Goal: Transaction & Acquisition: Download file/media

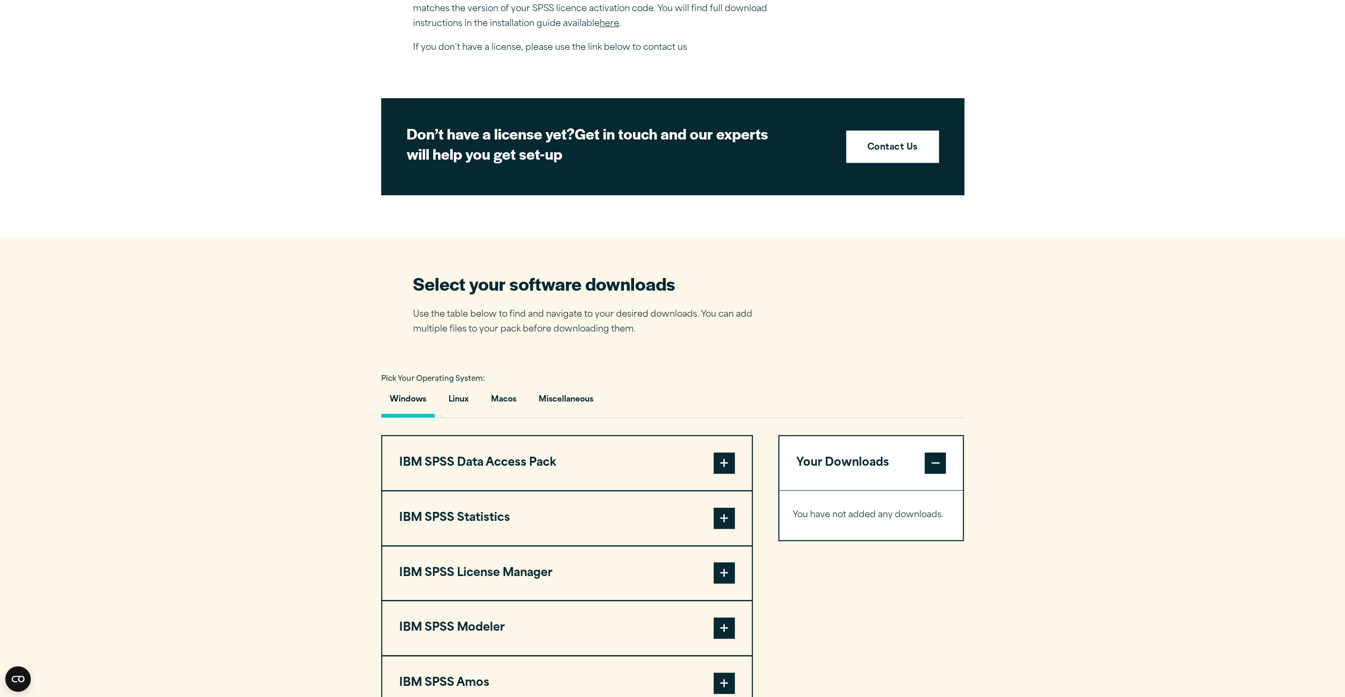
scroll to position [477, 0]
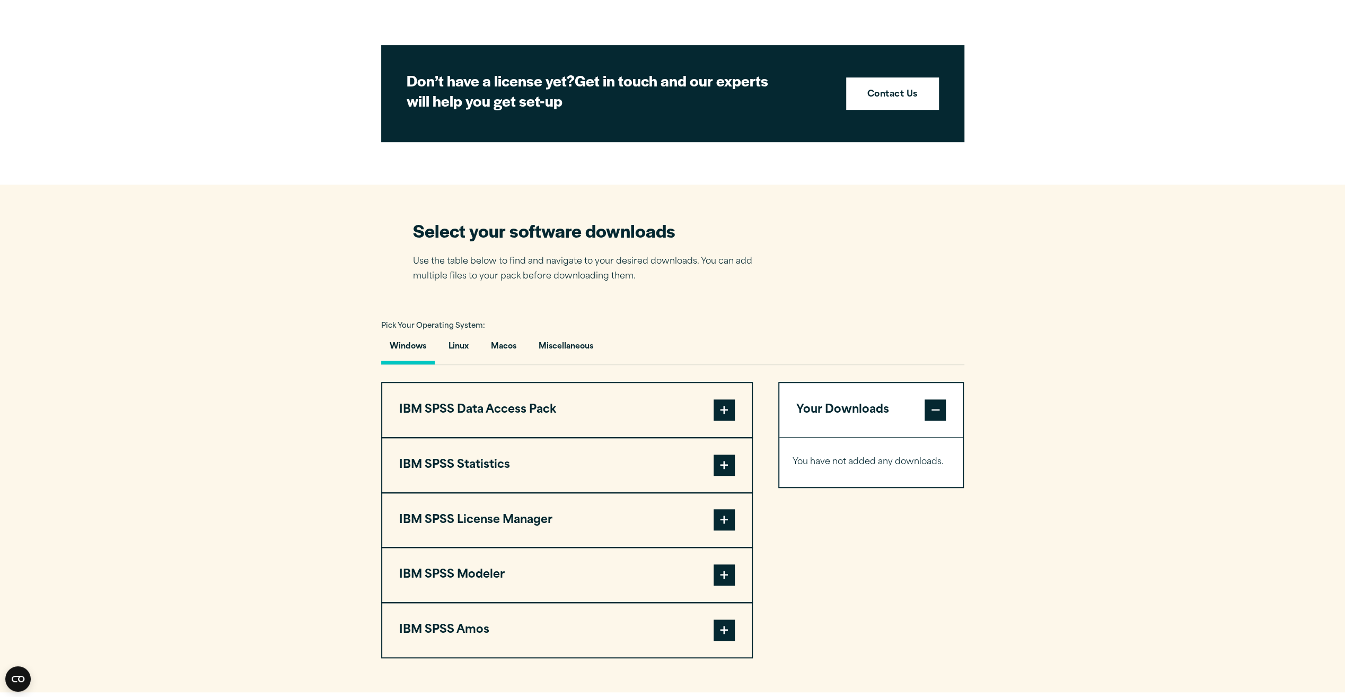
click at [652, 585] on button "IBM SPSS Modeler" at bounding box center [567, 575] width 370 height 54
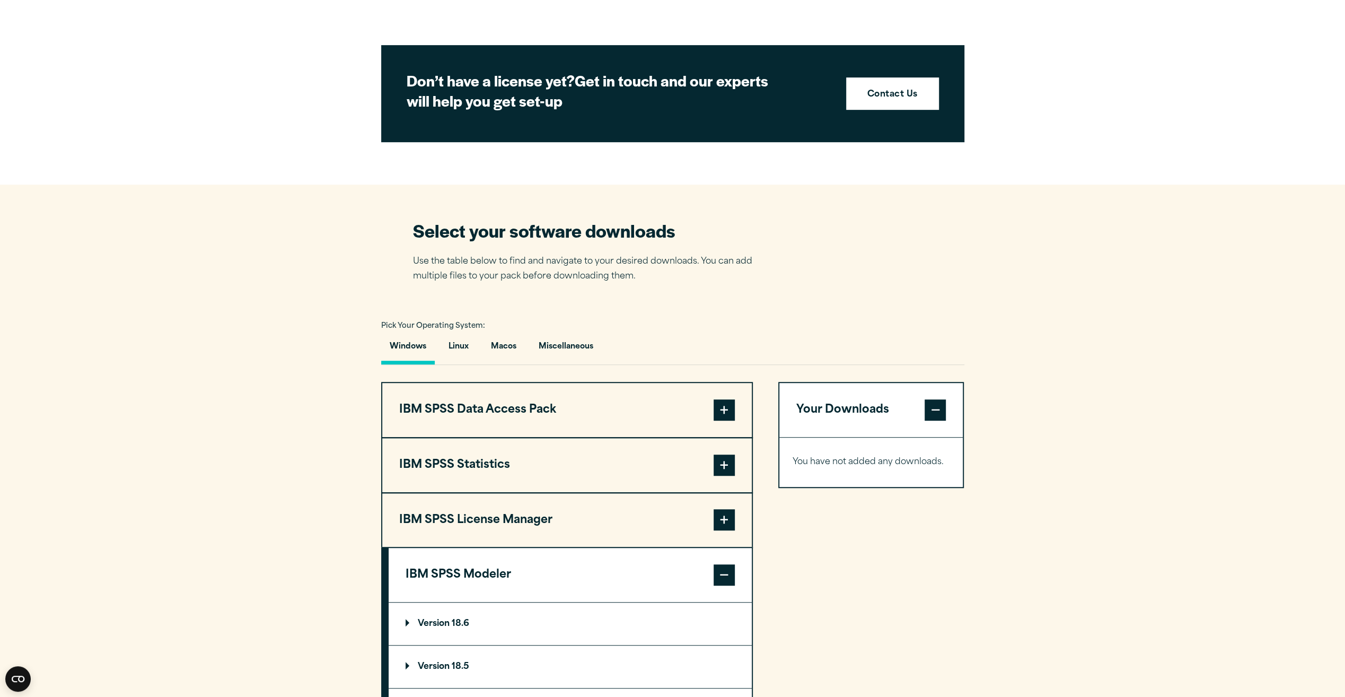
scroll to position [636, 0]
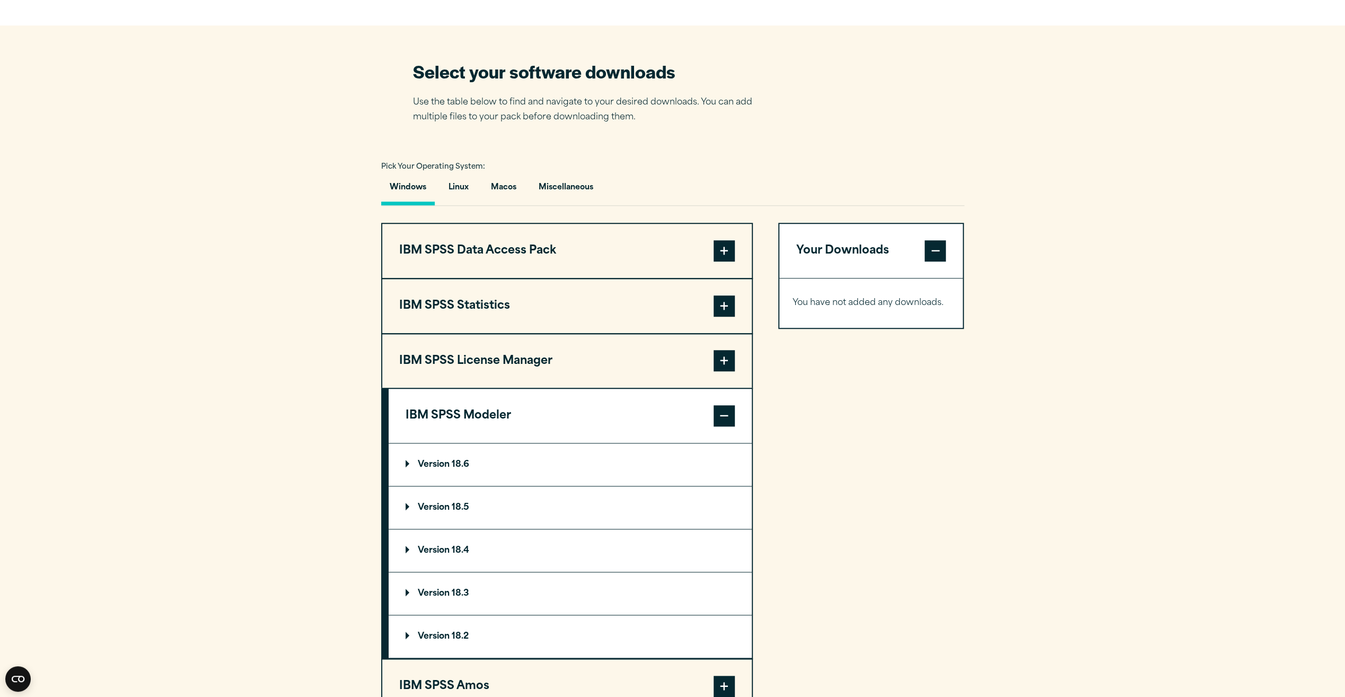
click at [484, 462] on summary "Version 18.6" at bounding box center [570, 464] width 363 height 42
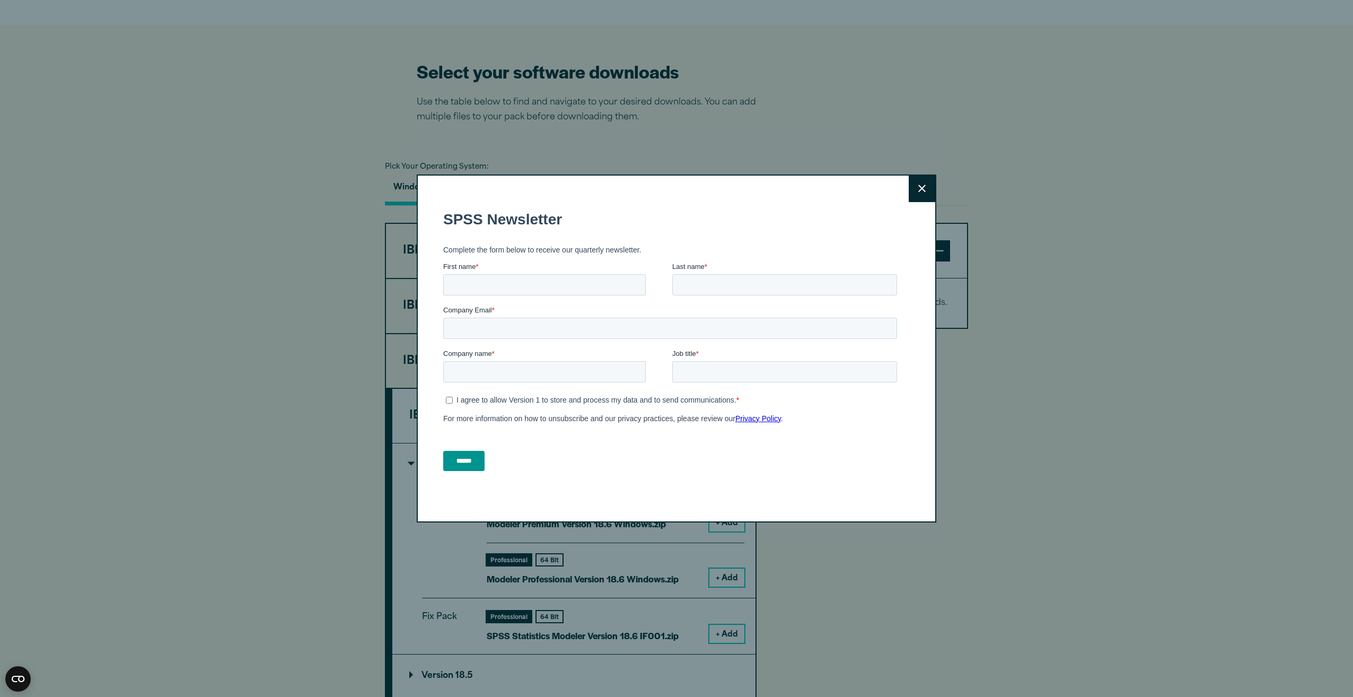
click at [913, 186] on button "Close" at bounding box center [922, 188] width 27 height 27
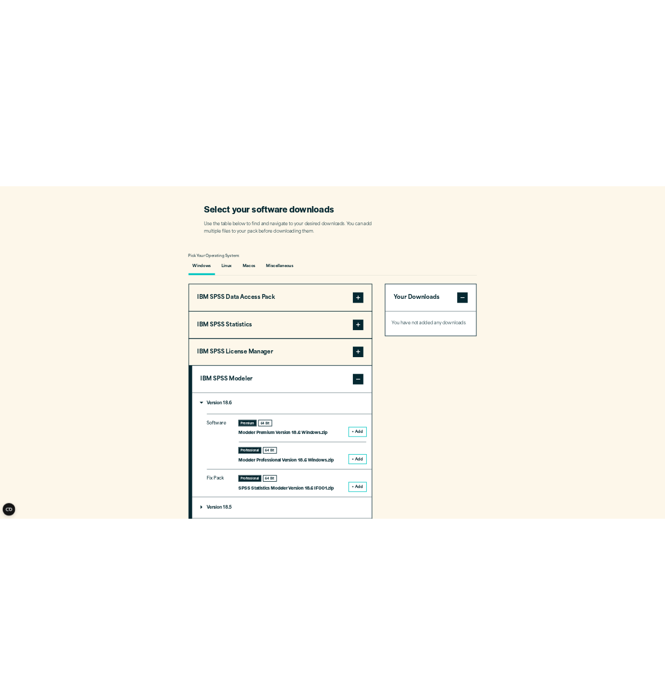
scroll to position [689, 0]
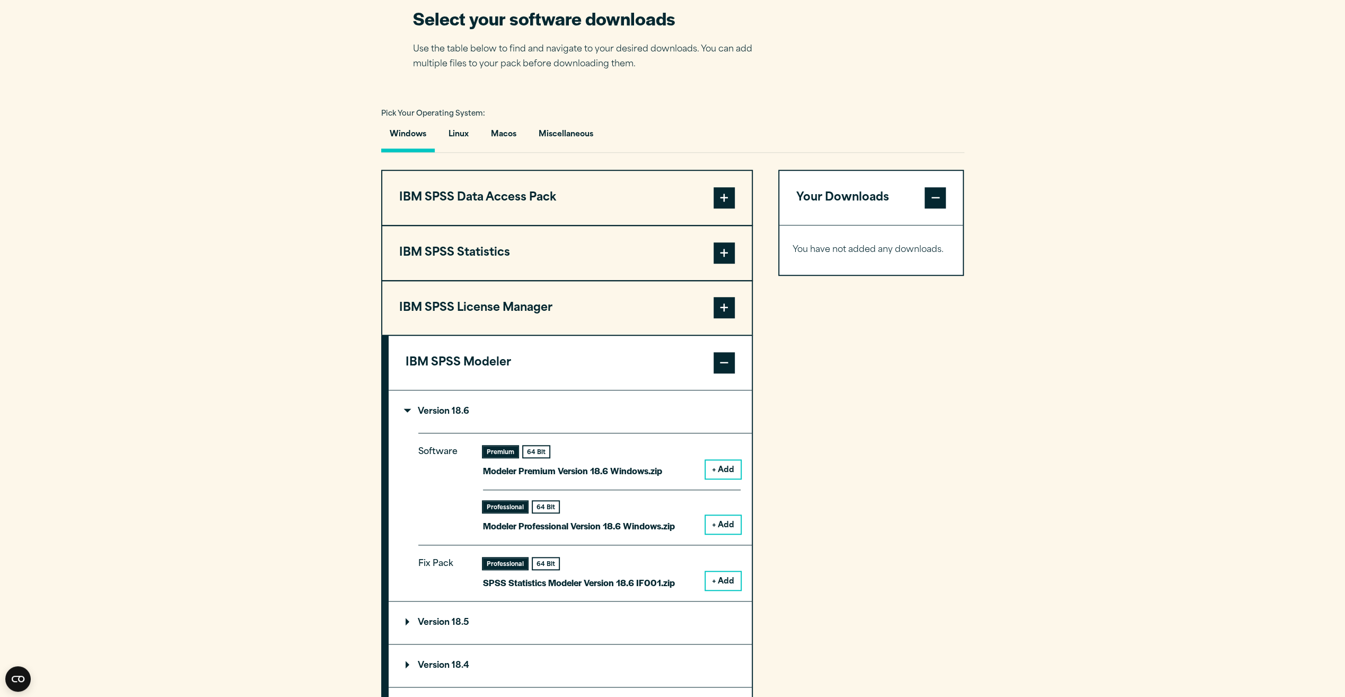
click at [725, 468] on button "+ Add" at bounding box center [723, 469] width 35 height 18
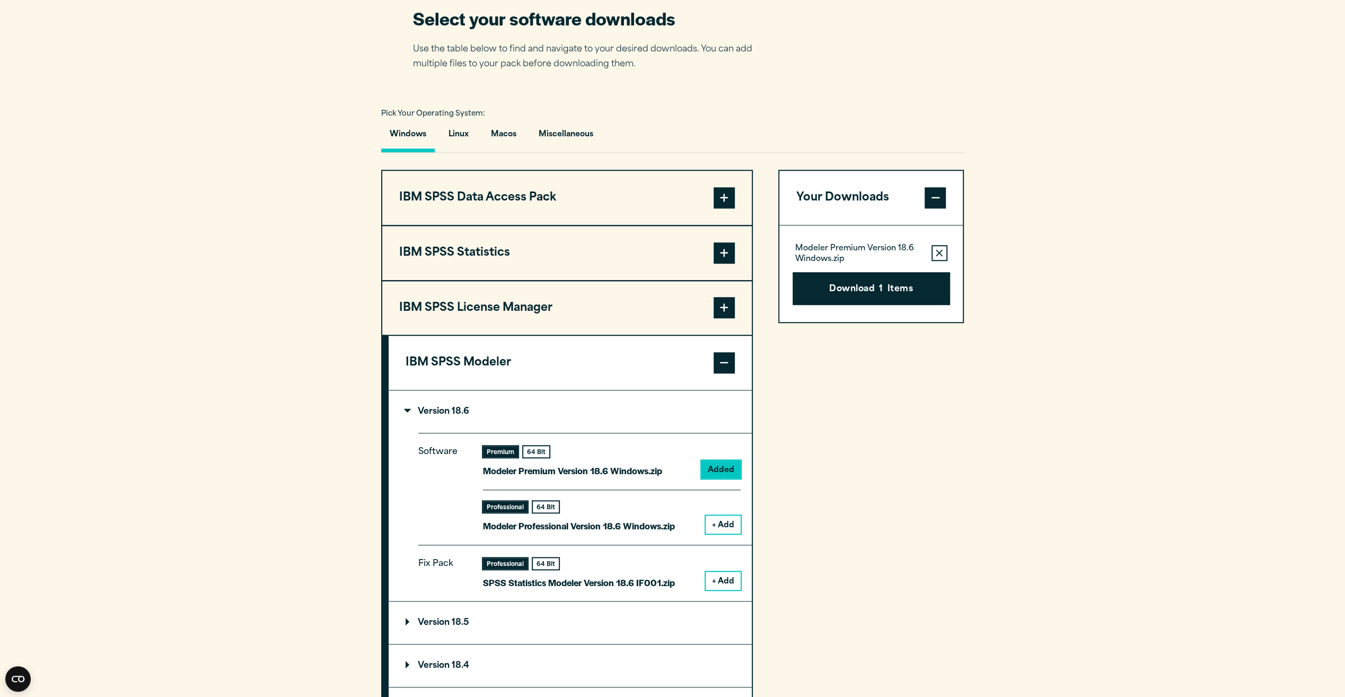
click at [723, 524] on button "+ Add" at bounding box center [723, 524] width 35 height 18
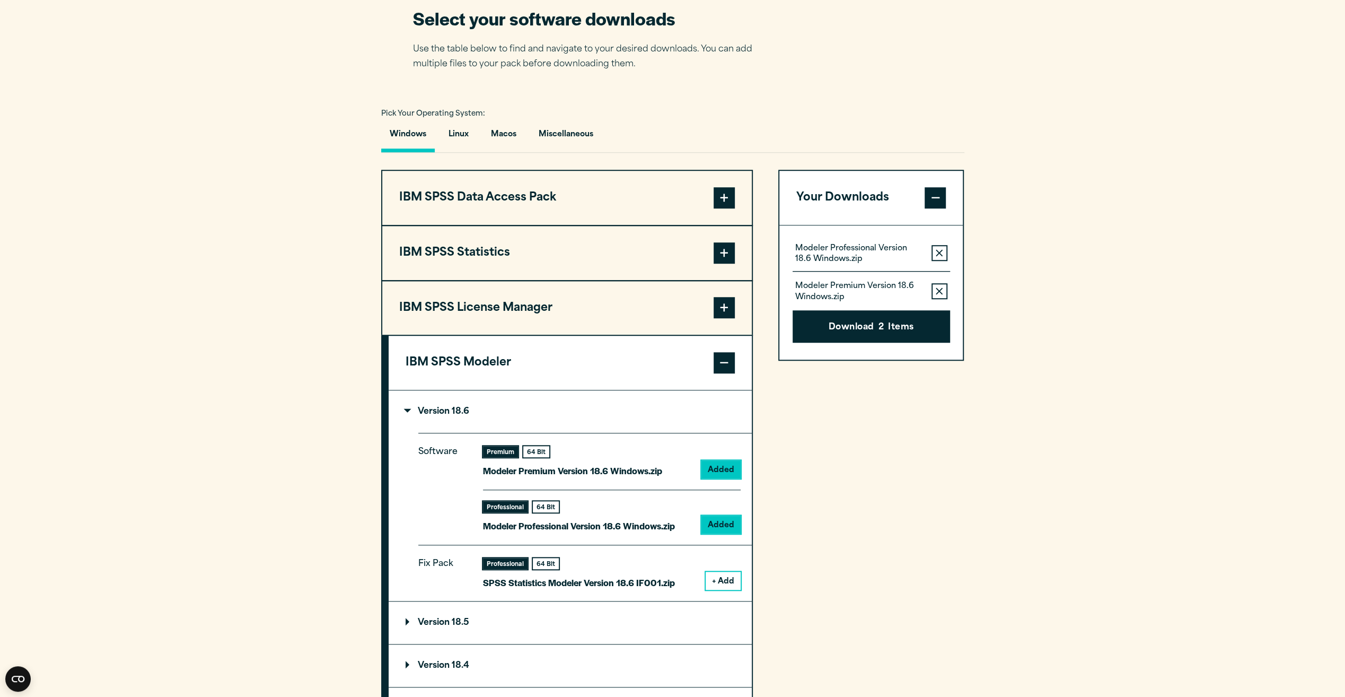
click at [717, 583] on button "+ Add" at bounding box center [723, 581] width 35 height 18
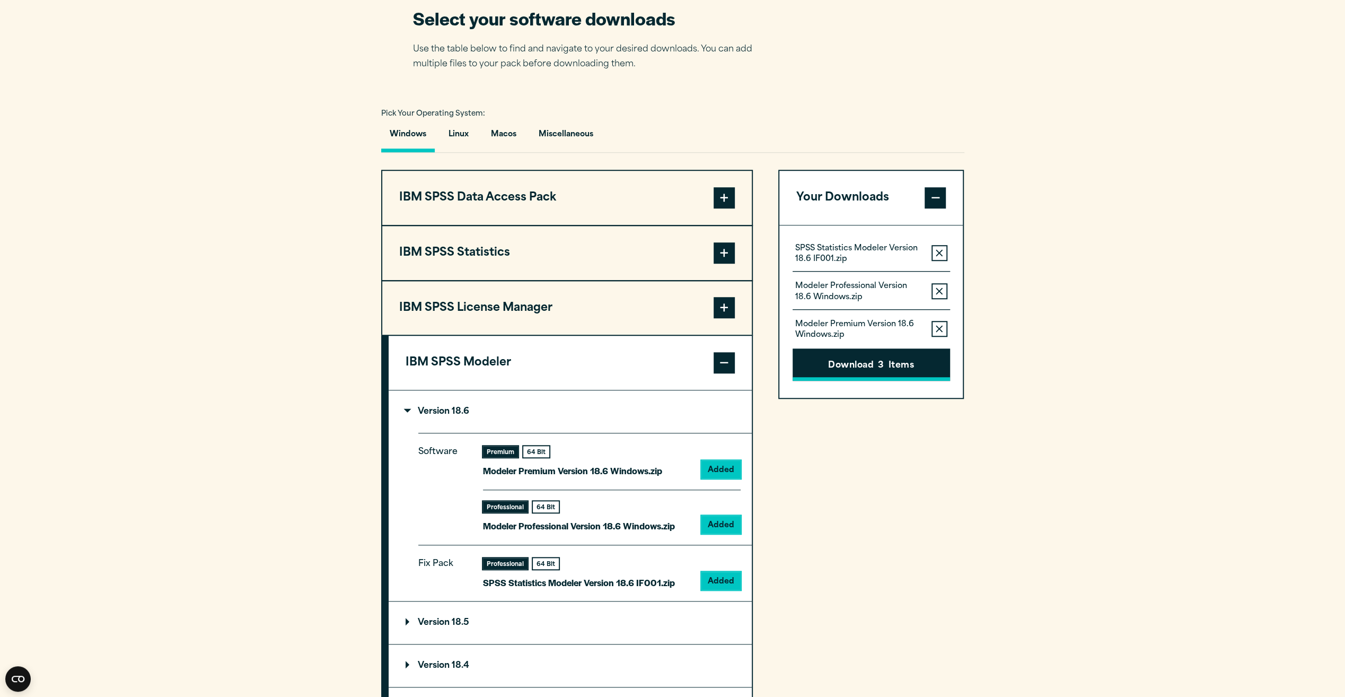
click at [861, 367] on button "Download 3 Items" at bounding box center [871, 364] width 157 height 33
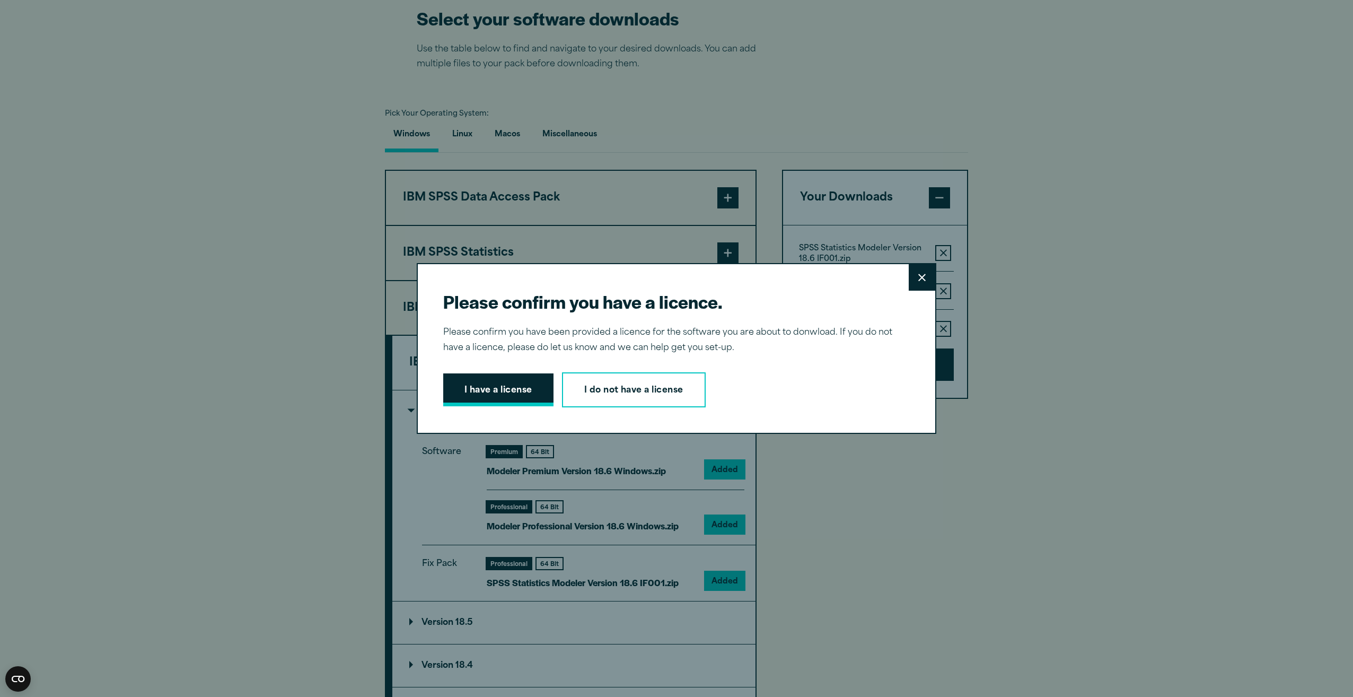
click at [517, 392] on button "I have a license" at bounding box center [498, 389] width 110 height 33
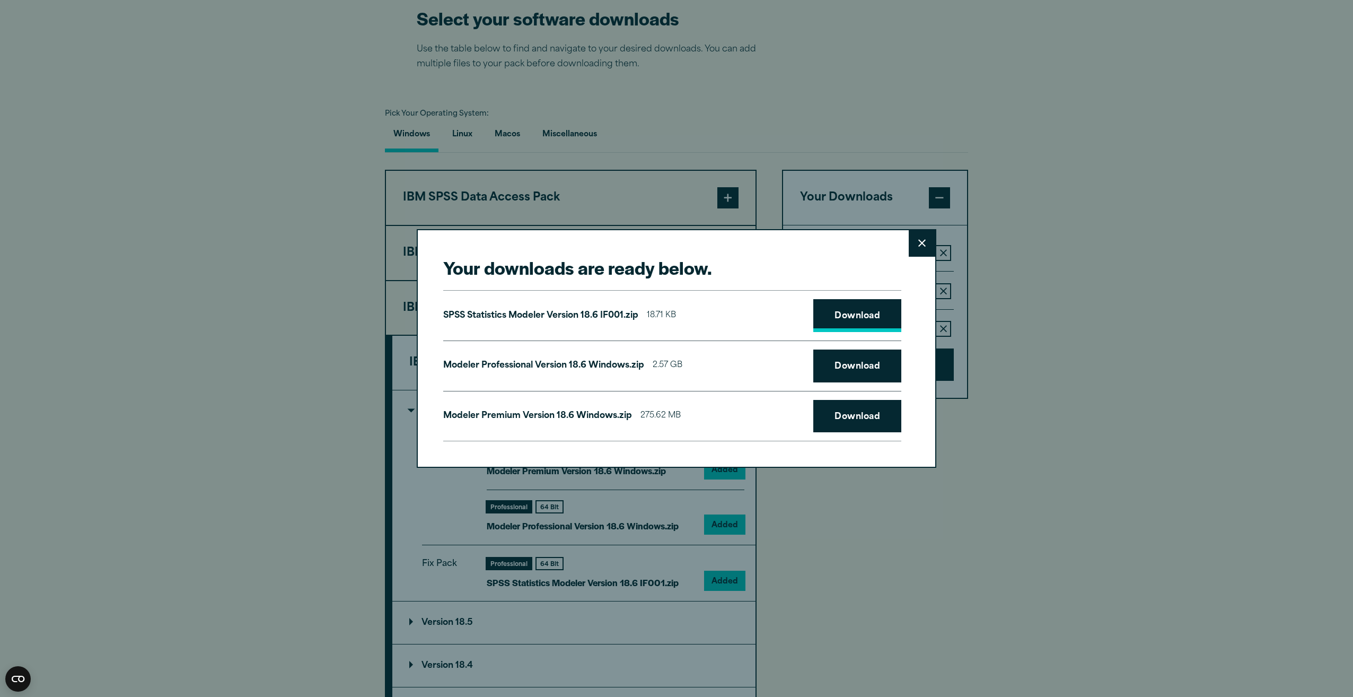
click at [862, 318] on link "Download" at bounding box center [857, 315] width 88 height 33
click at [861, 366] on link "Download" at bounding box center [857, 365] width 88 height 33
click at [859, 408] on link "Download" at bounding box center [857, 416] width 88 height 33
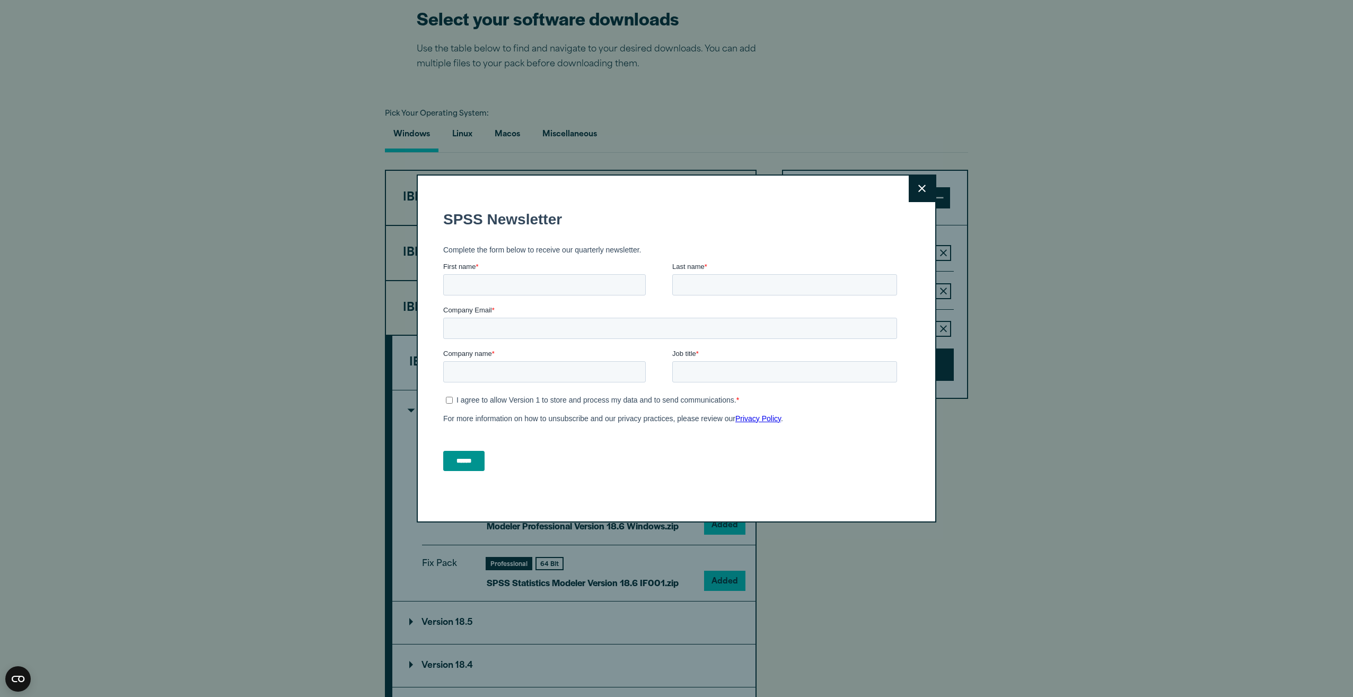
click at [925, 188] on button "Close" at bounding box center [922, 188] width 27 height 27
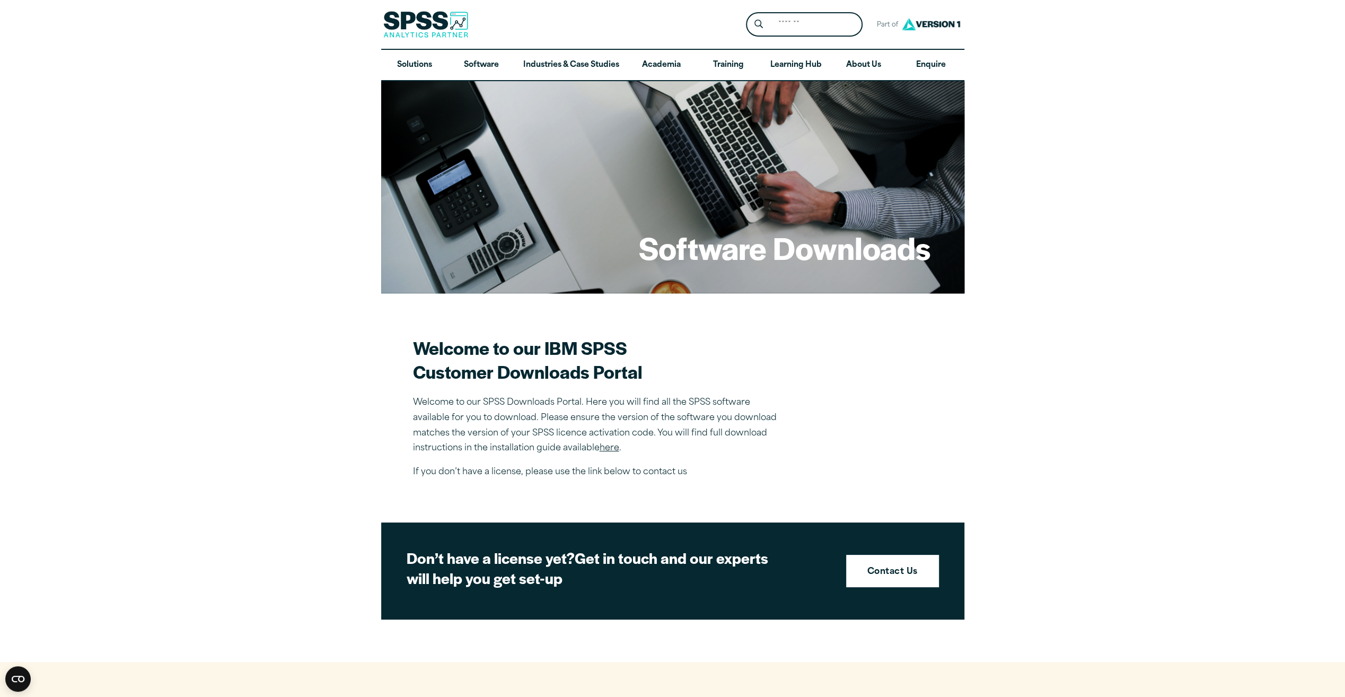
click at [613, 447] on link "here" at bounding box center [610, 448] width 20 height 8
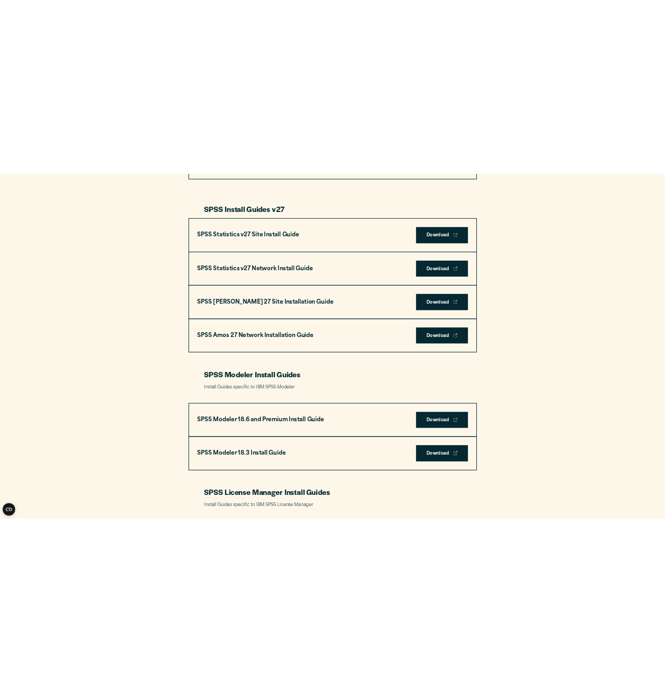
scroll to position [1962, 0]
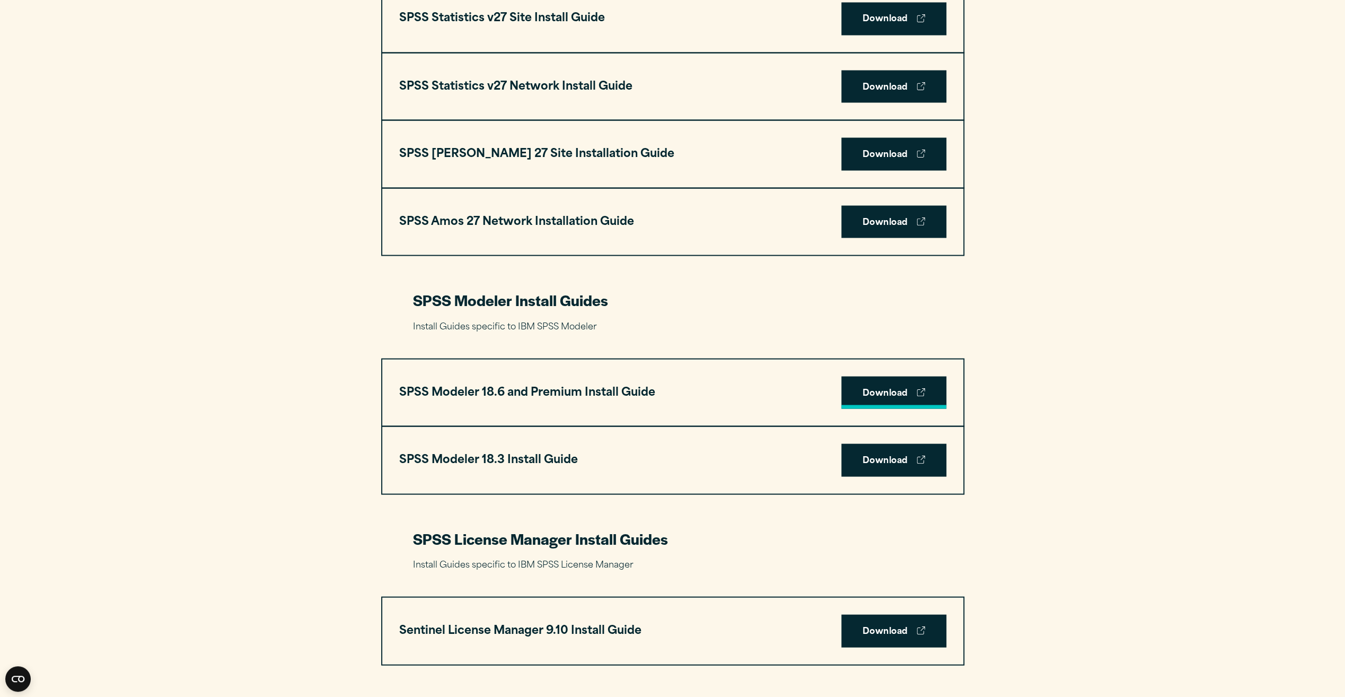
click at [868, 391] on link "Download" at bounding box center [893, 392] width 105 height 33
